Goal: Check status: Check status

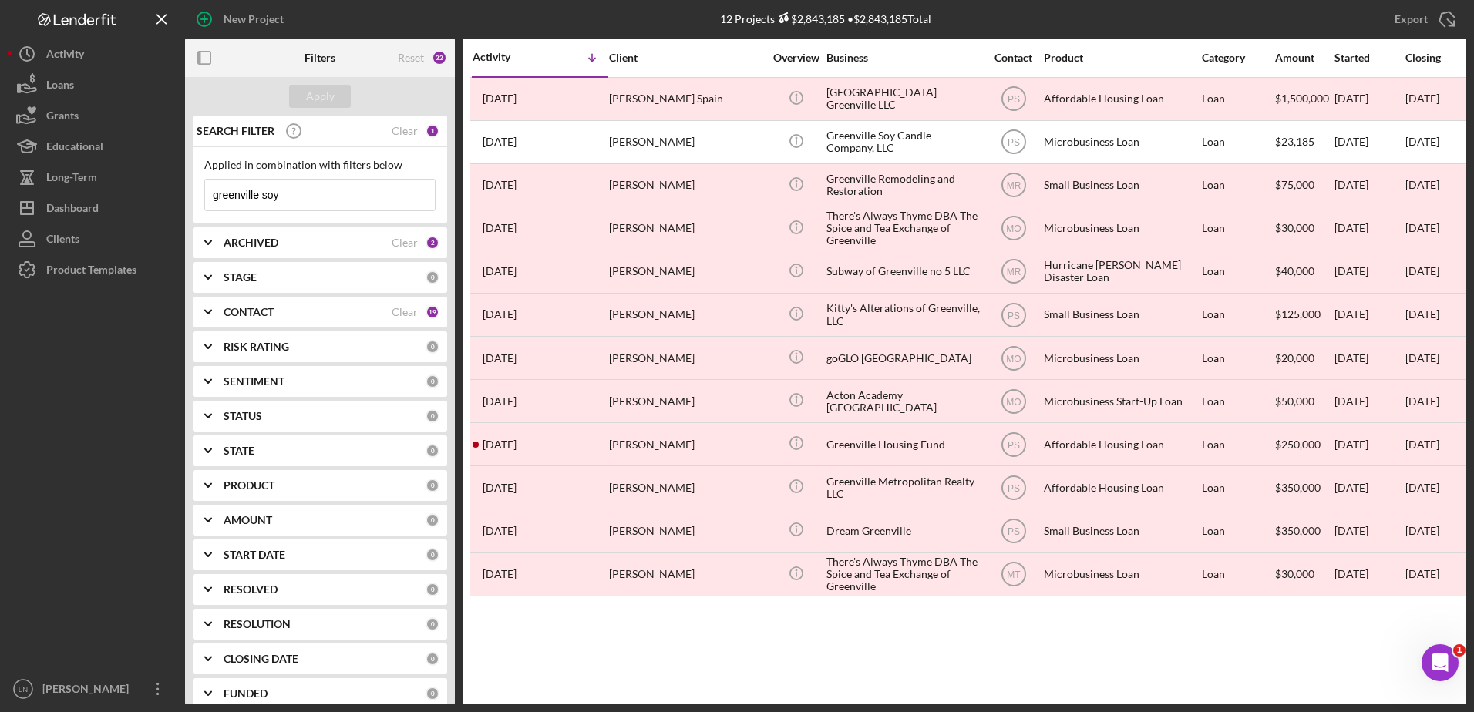
drag, startPoint x: 288, startPoint y: 197, endPoint x: 208, endPoint y: 200, distance: 79.4
click at [208, 200] on input "greenville soy" at bounding box center [320, 195] width 230 height 31
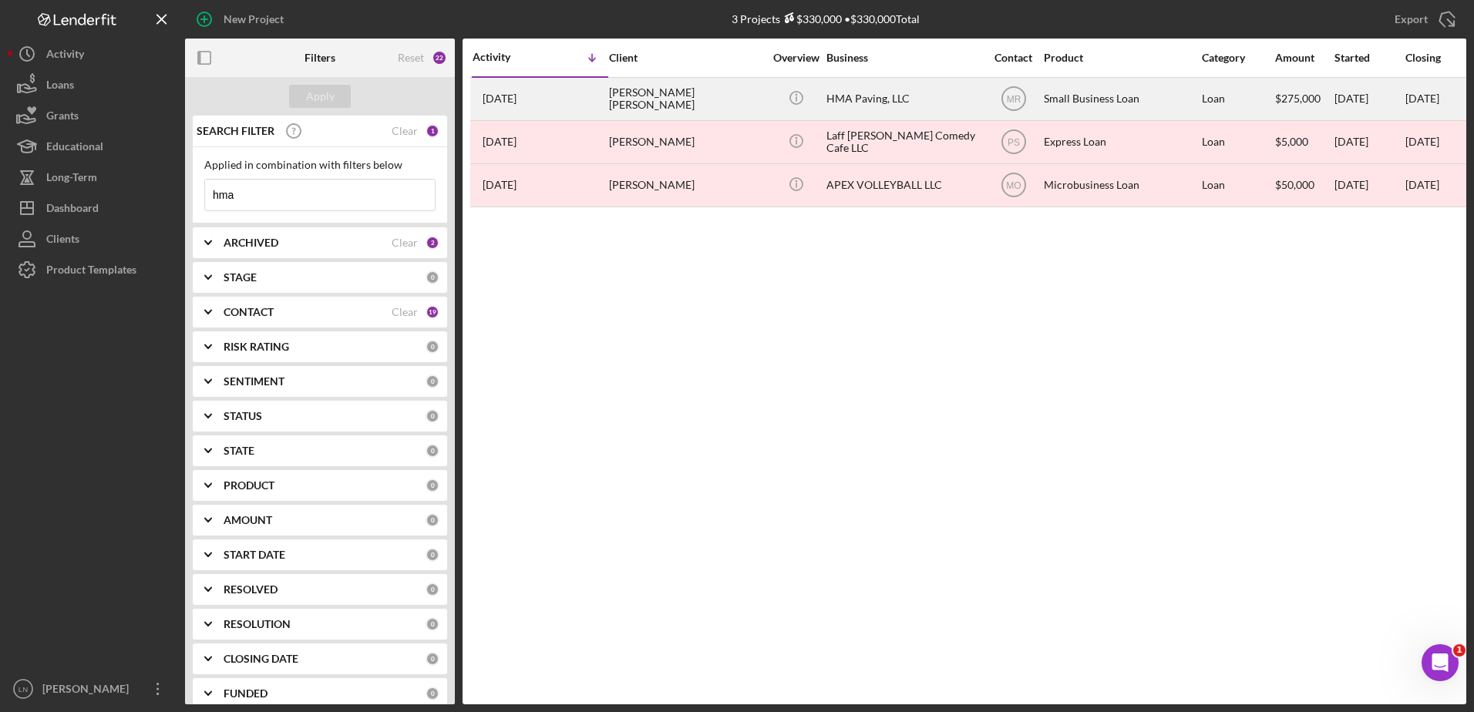
type input "hma"
click at [892, 89] on div "HMA Paving, LLC" at bounding box center [903, 99] width 154 height 41
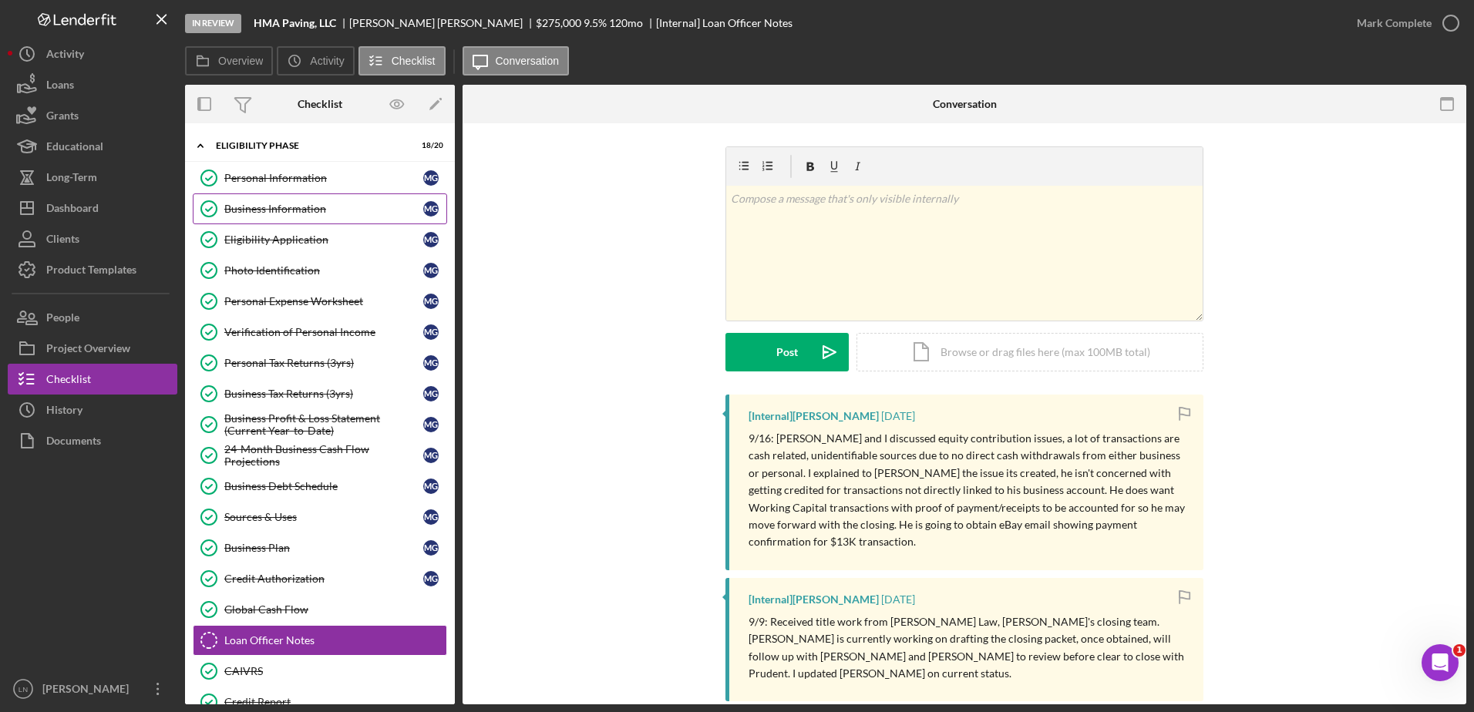
click at [300, 198] on link "Business Information Business Information M G" at bounding box center [320, 208] width 254 height 31
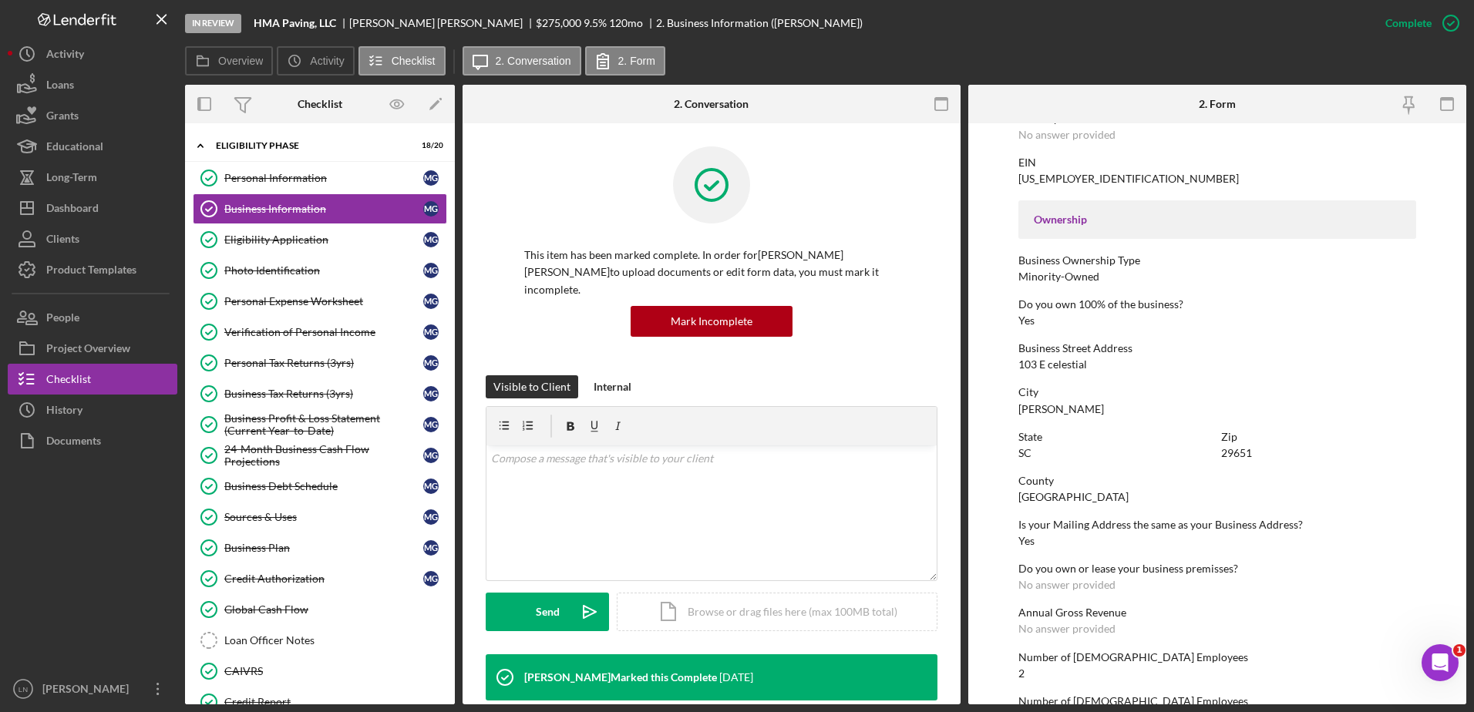
scroll to position [462, 0]
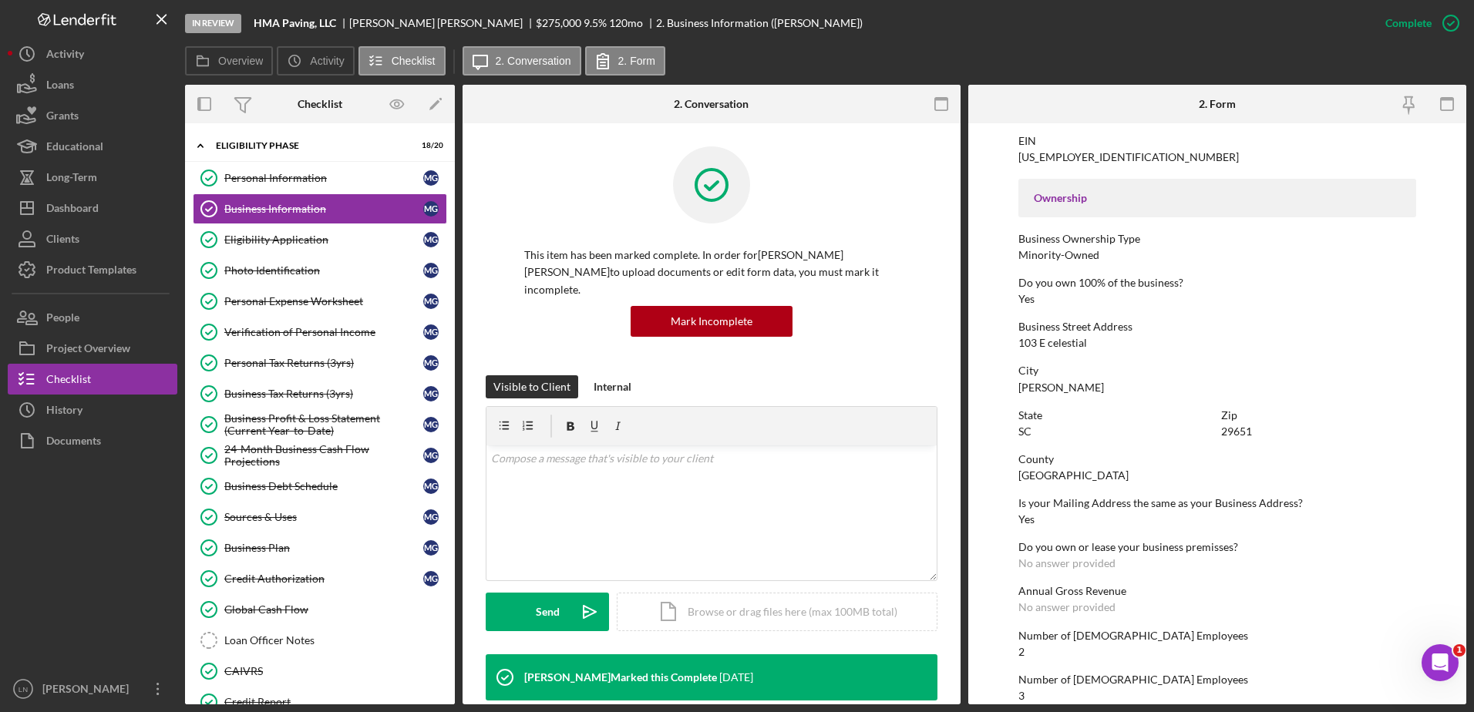
click at [1070, 343] on div "103 E celestial" at bounding box center [1052, 343] width 69 height 12
copy div "103 E celestial"
click at [304, 177] on div "Personal Information" at bounding box center [323, 178] width 199 height 12
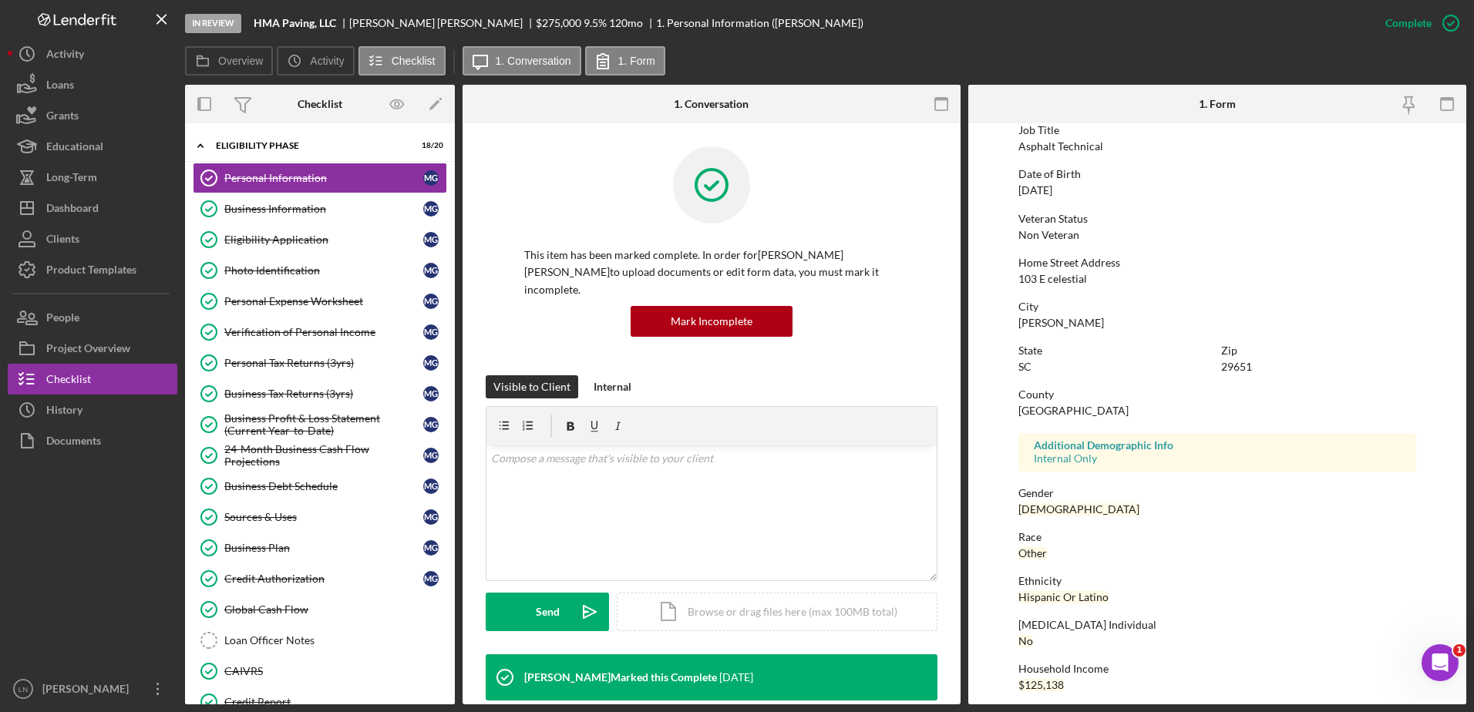
scroll to position [138, 0]
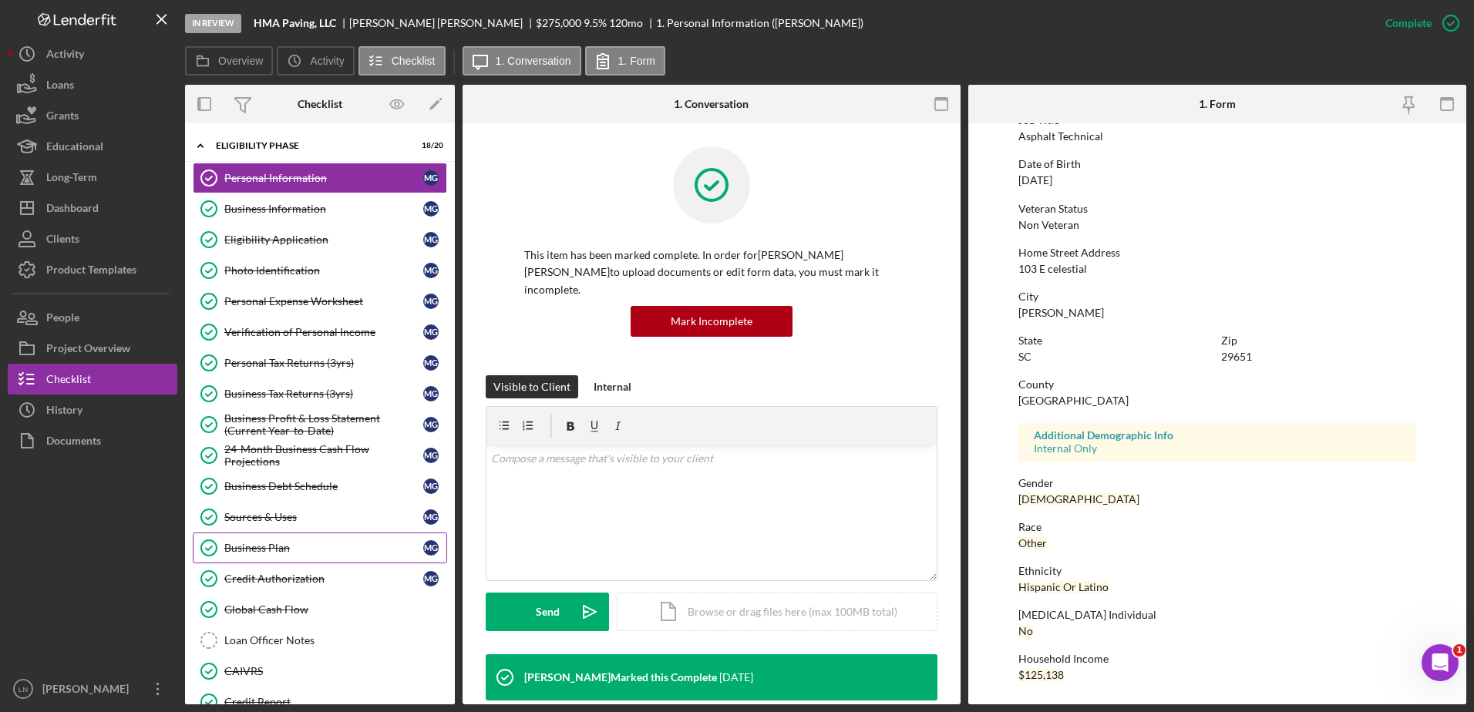
click at [288, 544] on div "Business Plan" at bounding box center [323, 548] width 199 height 12
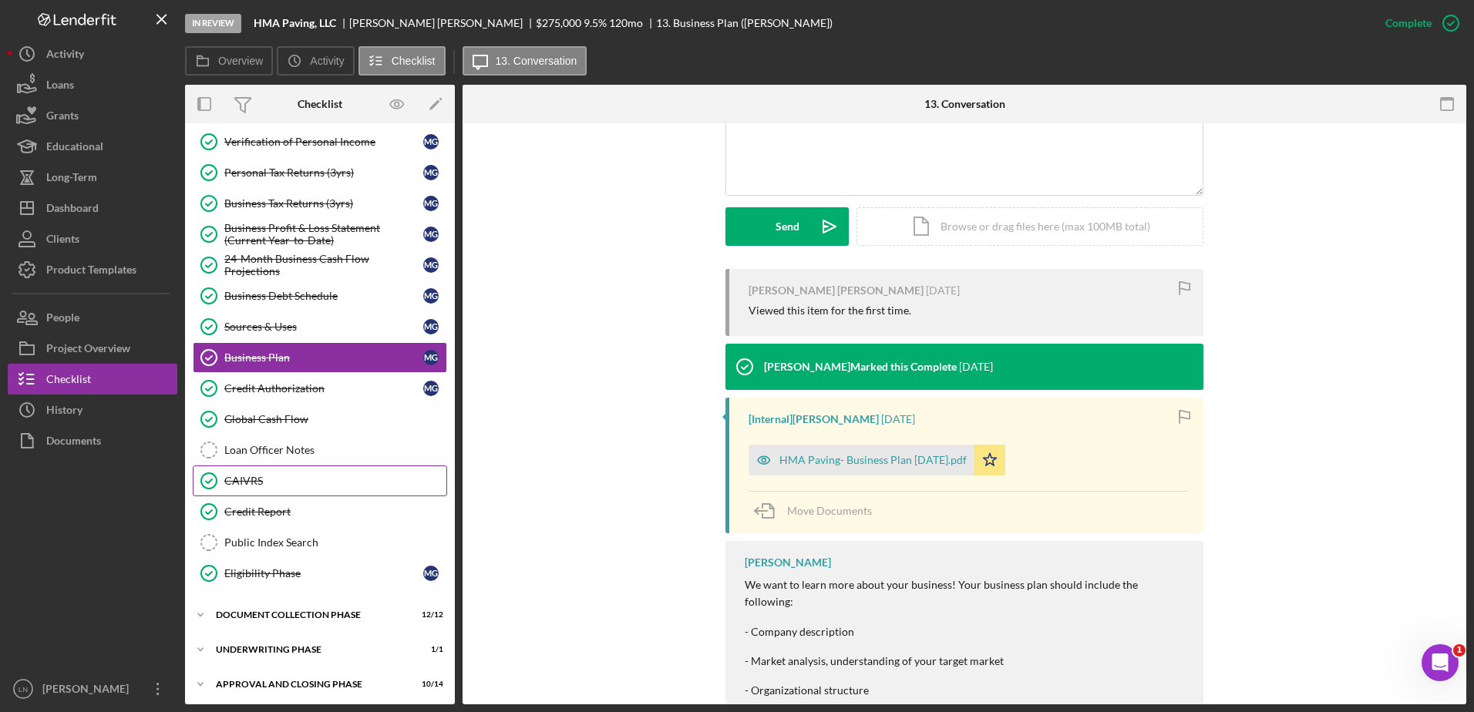
scroll to position [194, 0]
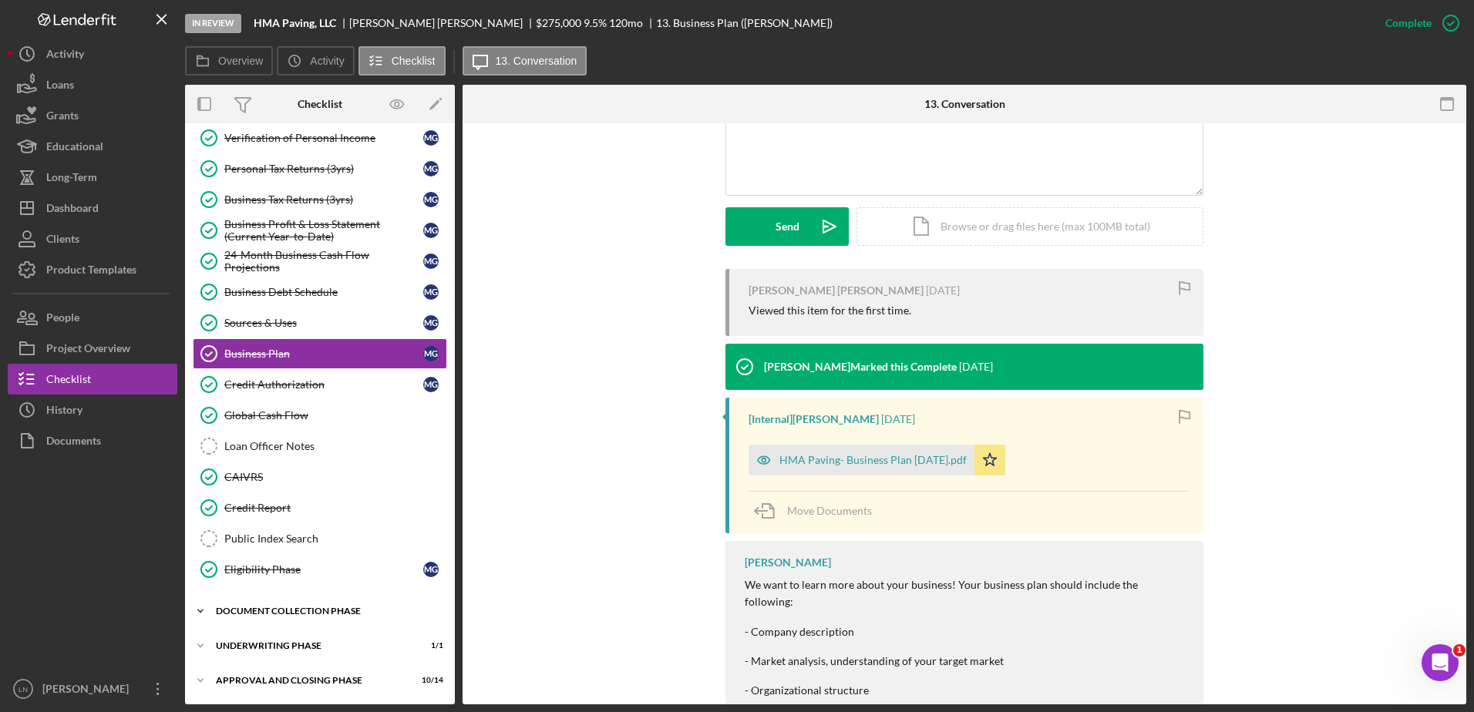
click at [301, 613] on div "Document Collection Phase" at bounding box center [326, 611] width 220 height 9
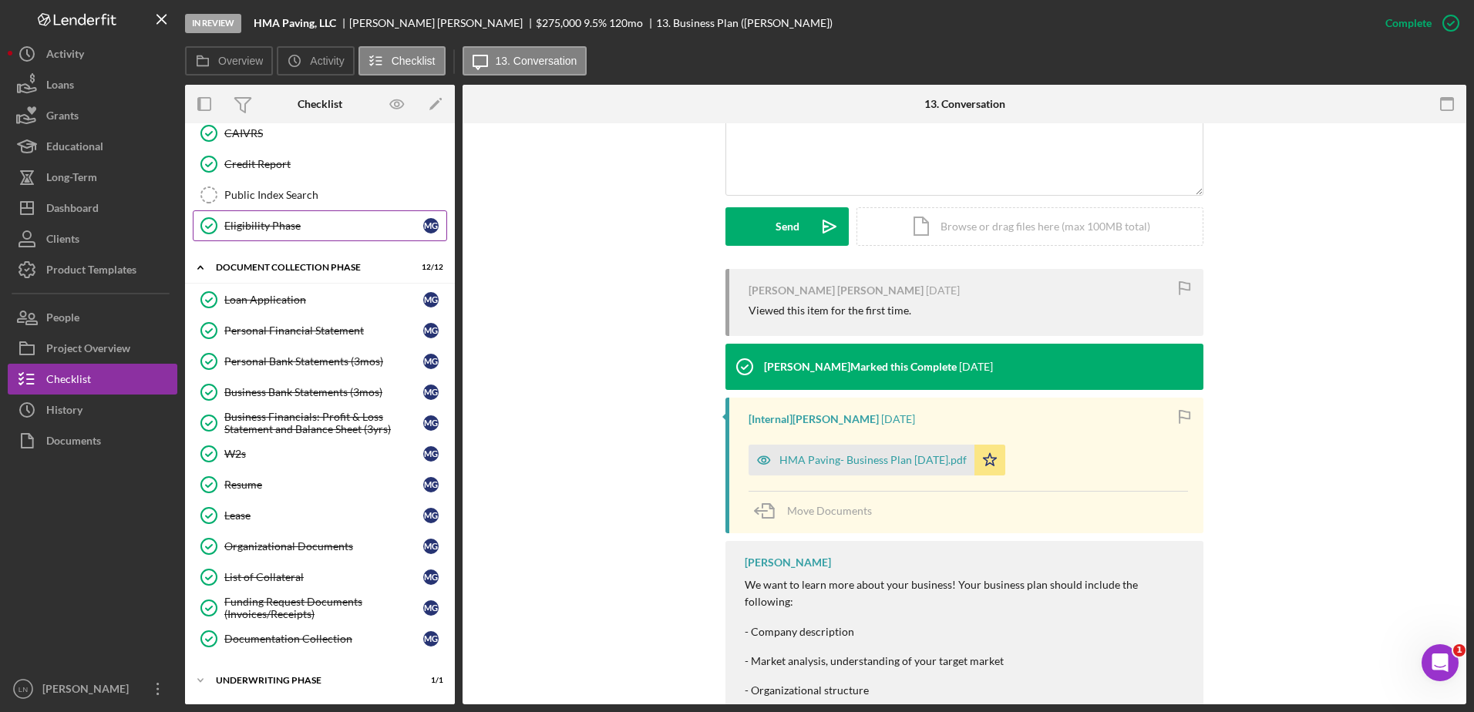
scroll to position [573, 0]
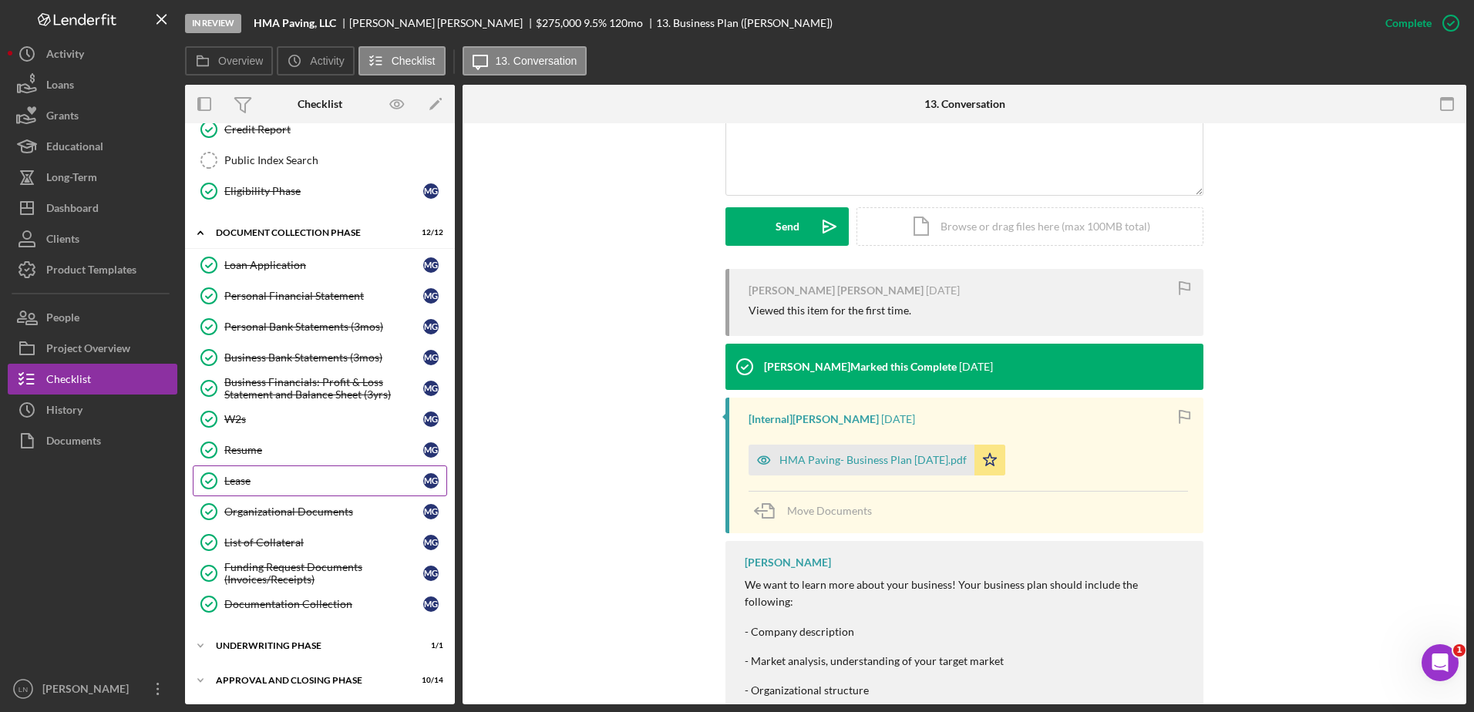
click at [240, 485] on div "Lease" at bounding box center [323, 481] width 199 height 12
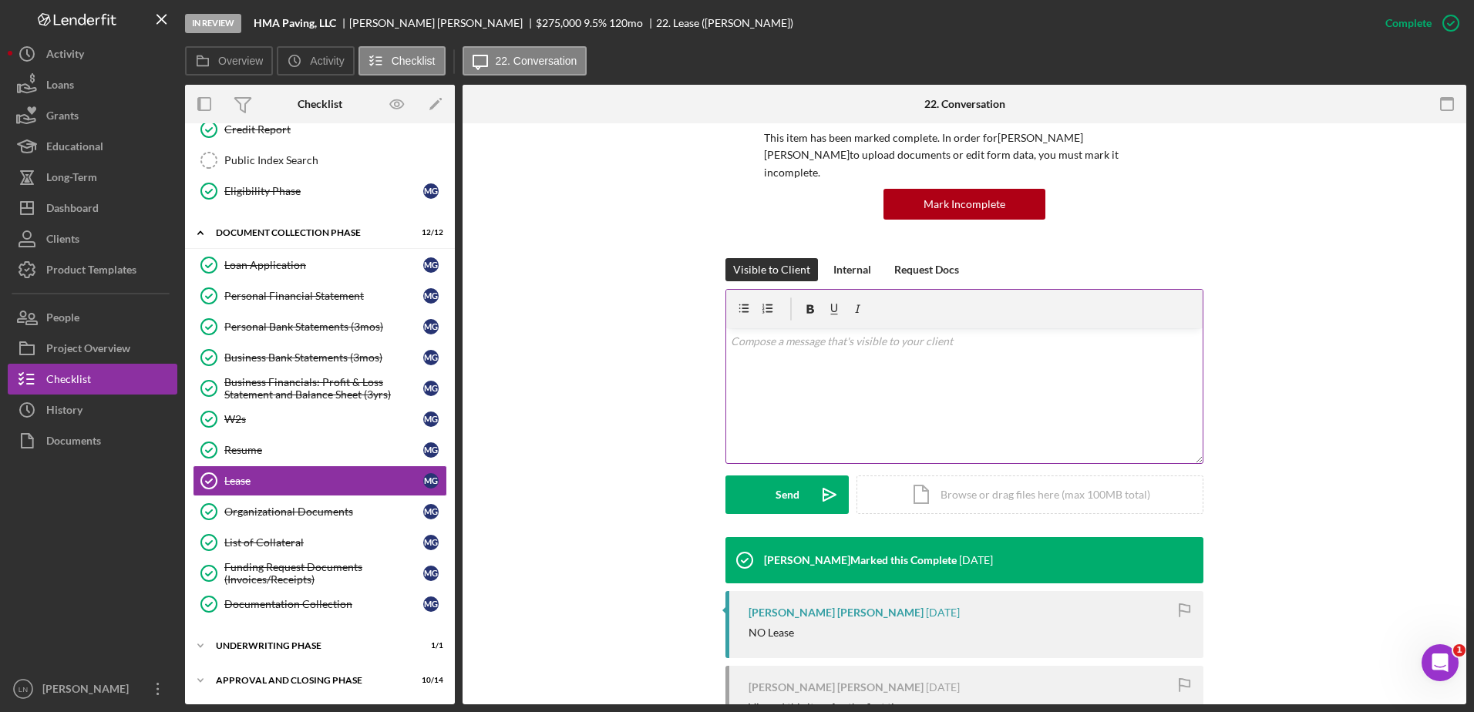
scroll to position [256, 0]
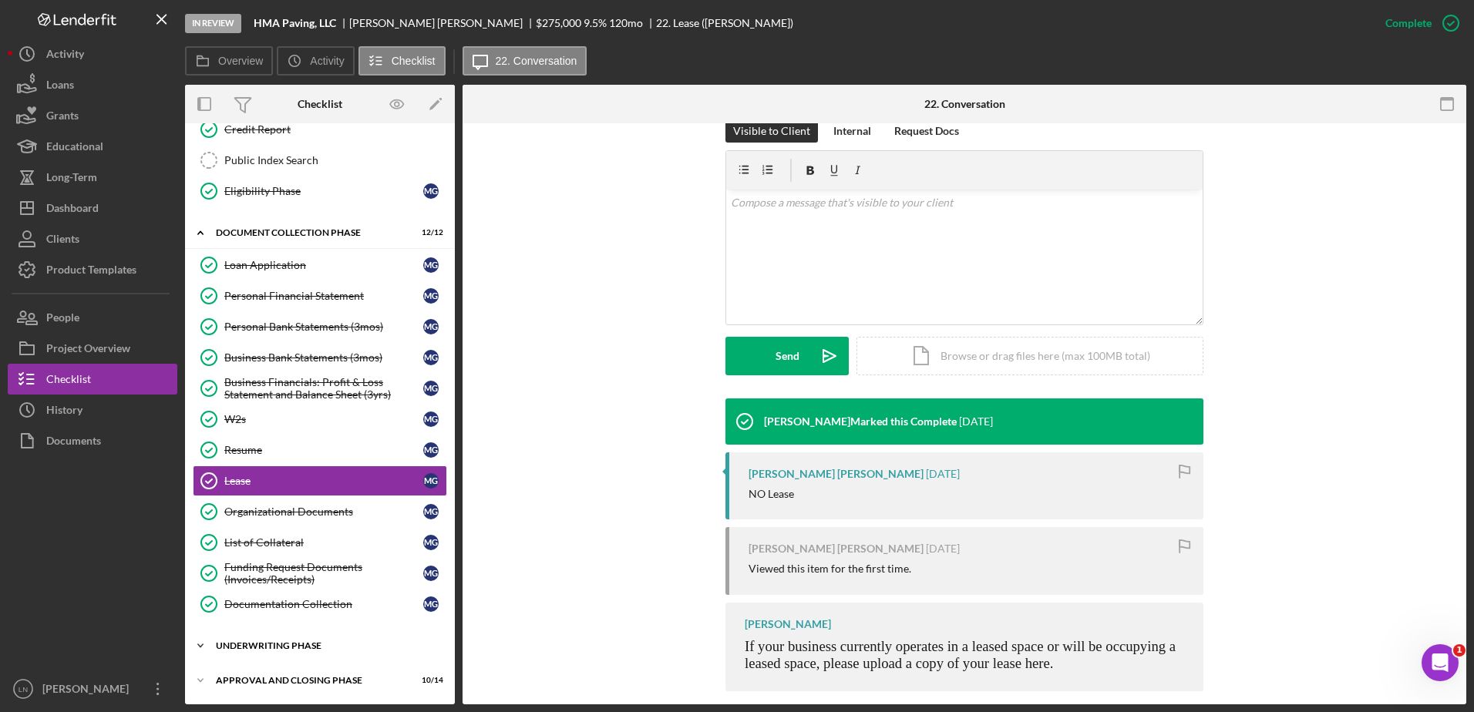
click at [279, 647] on div "Underwriting Phase" at bounding box center [326, 645] width 220 height 9
